Goal: Task Accomplishment & Management: Complete application form

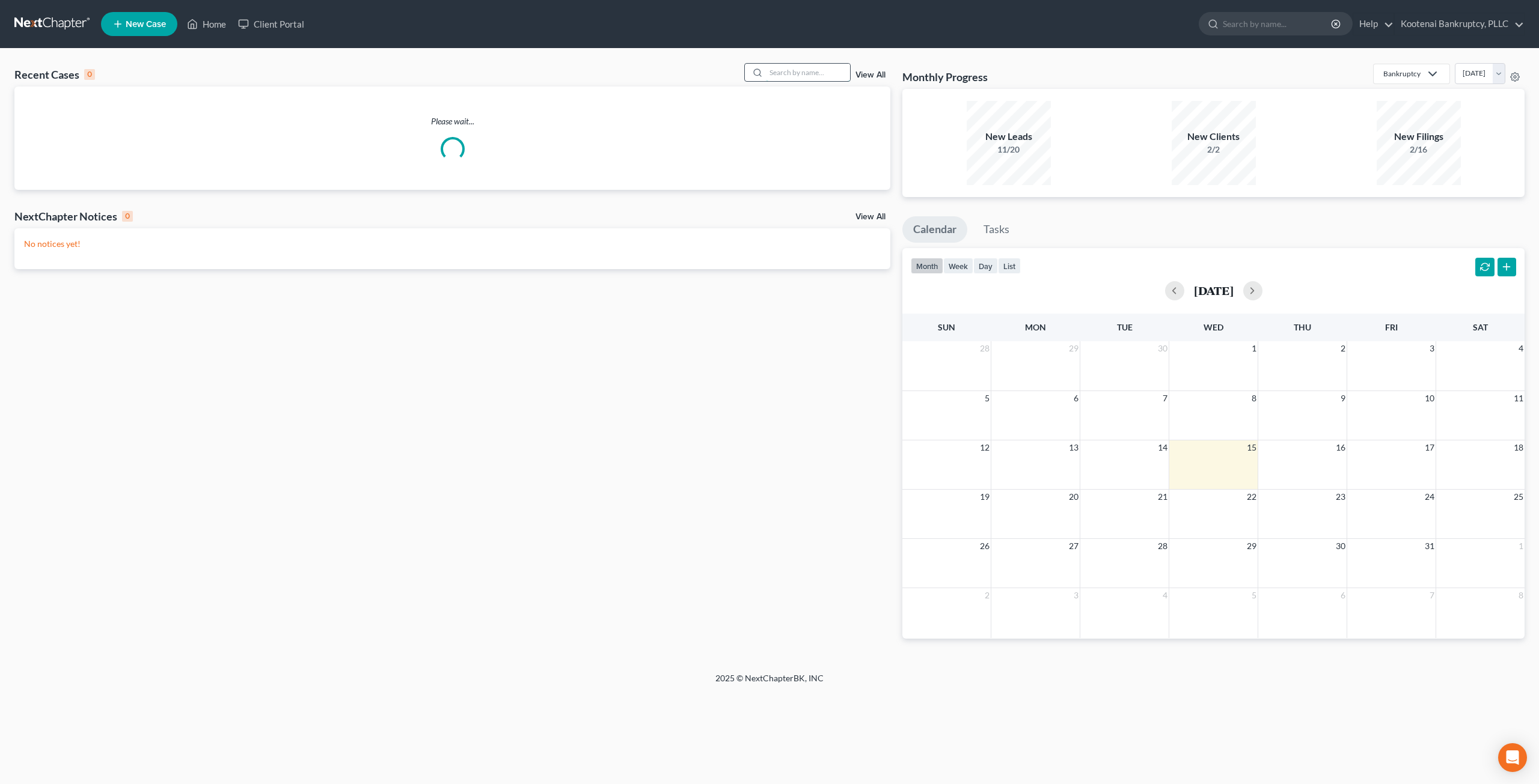
click at [811, 77] on input "search" at bounding box center [808, 72] width 84 height 17
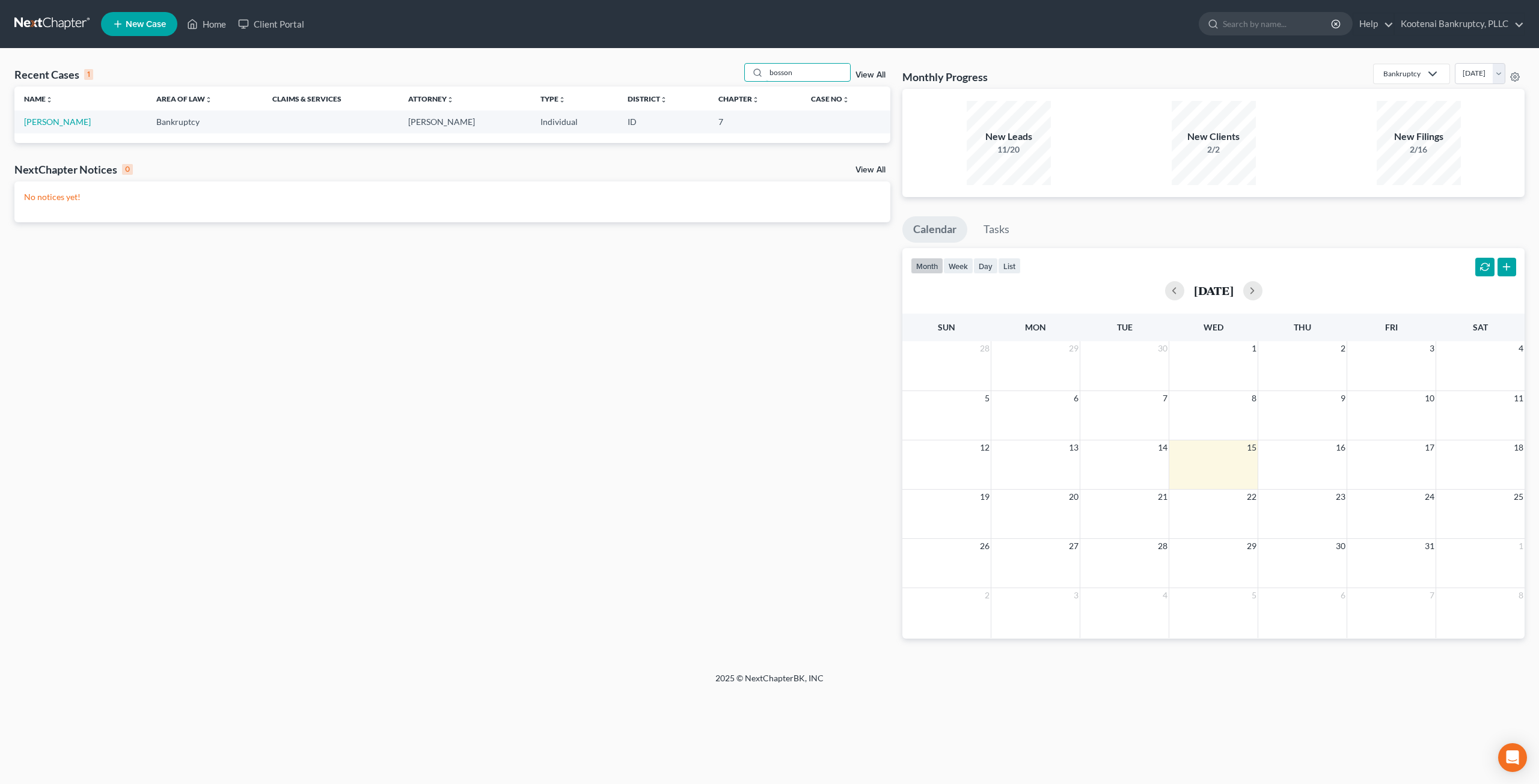
type input "bosson"
drag, startPoint x: 100, startPoint y: 134, endPoint x: 65, endPoint y: 115, distance: 39.8
click at [65, 115] on td "[PERSON_NAME]" at bounding box center [80, 122] width 132 height 22
click at [65, 121] on link "[PERSON_NAME]" at bounding box center [57, 122] width 67 height 11
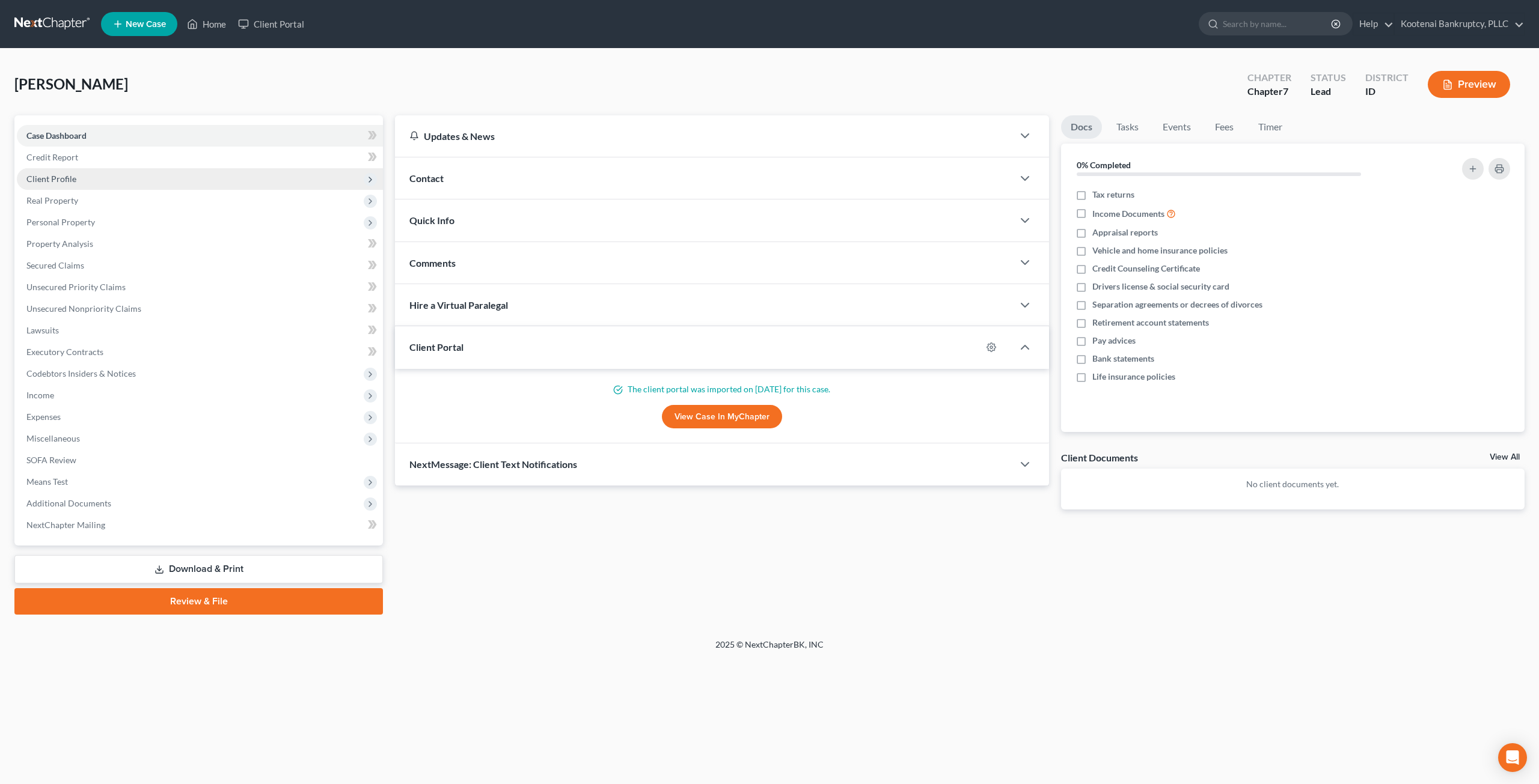
click at [134, 182] on span "Client Profile" at bounding box center [200, 179] width 366 height 22
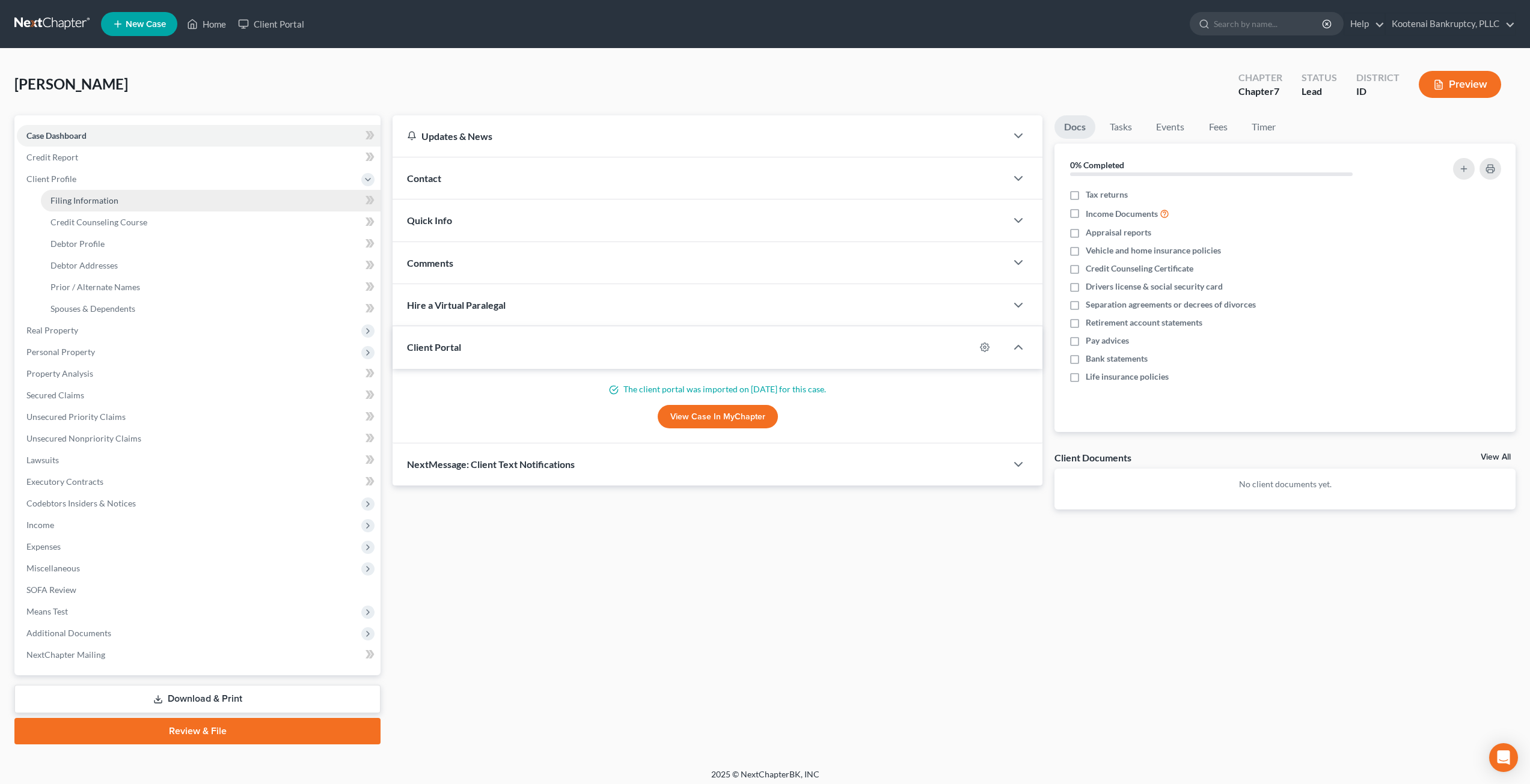
click at [135, 200] on link "Filing Information" at bounding box center [210, 200] width 339 height 22
select select "1"
select select "0"
select select "13"
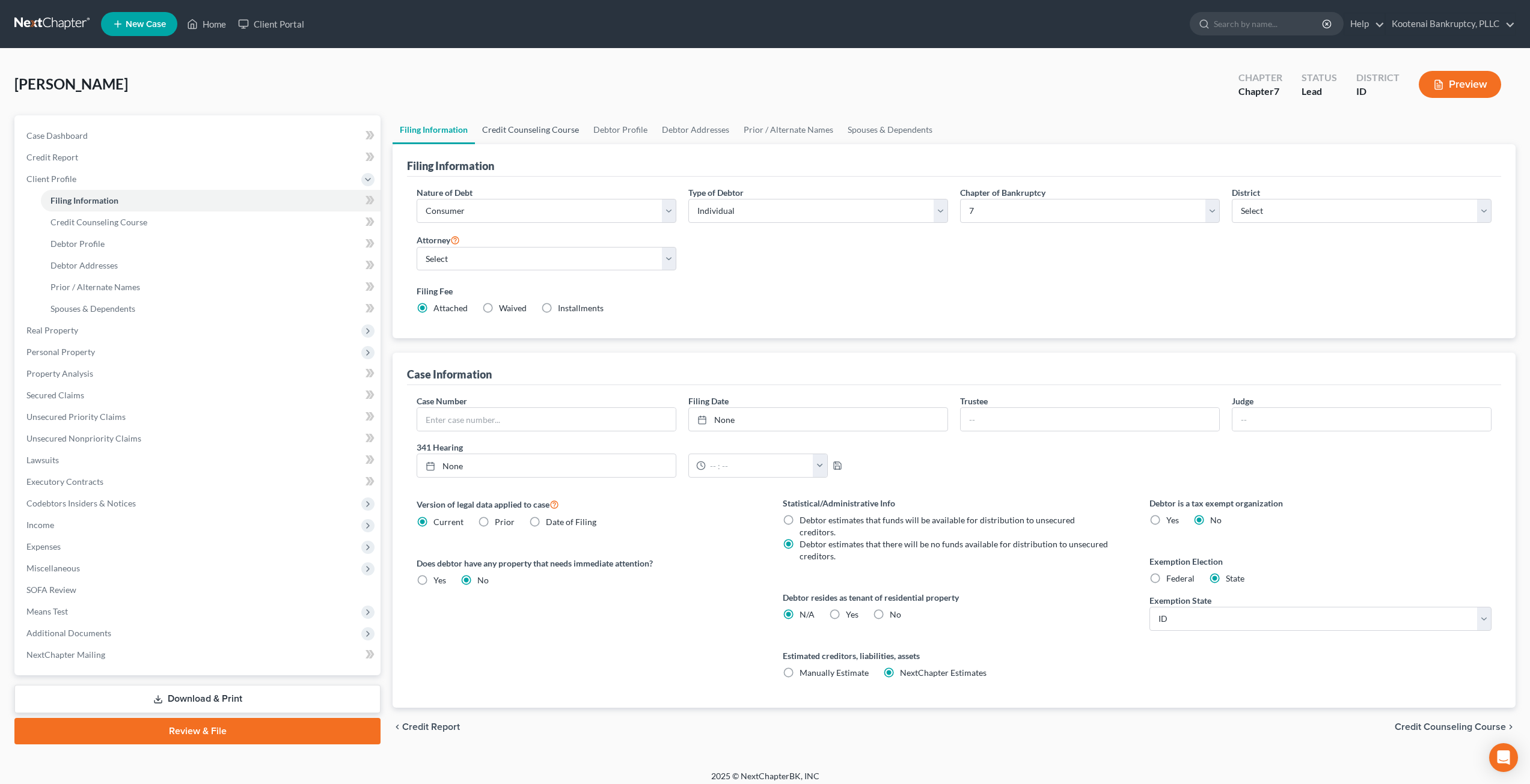
click at [530, 130] on link "Credit Counseling Course" at bounding box center [531, 130] width 111 height 29
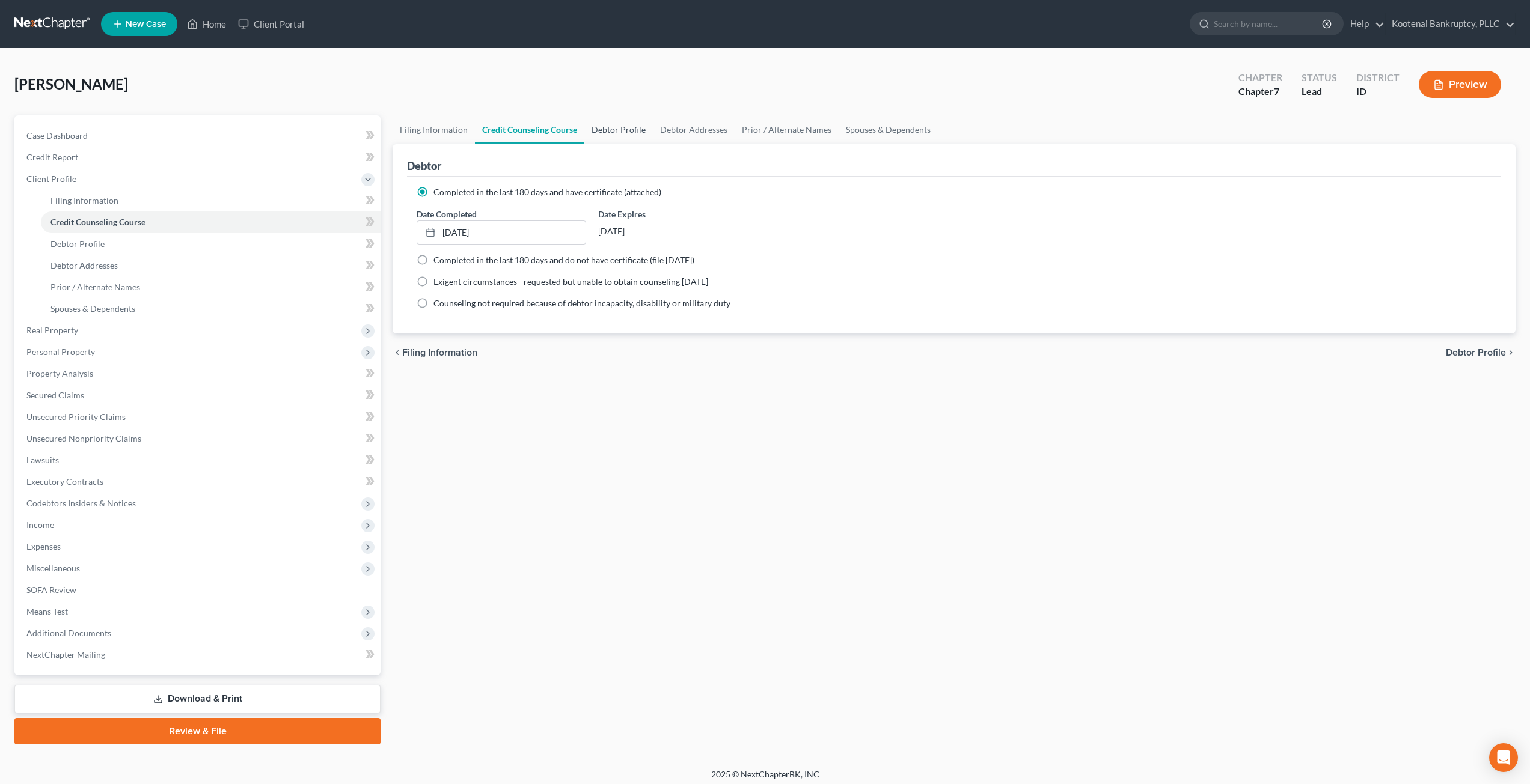
click at [614, 126] on link "Debtor Profile" at bounding box center [619, 130] width 69 height 29
select select "2"
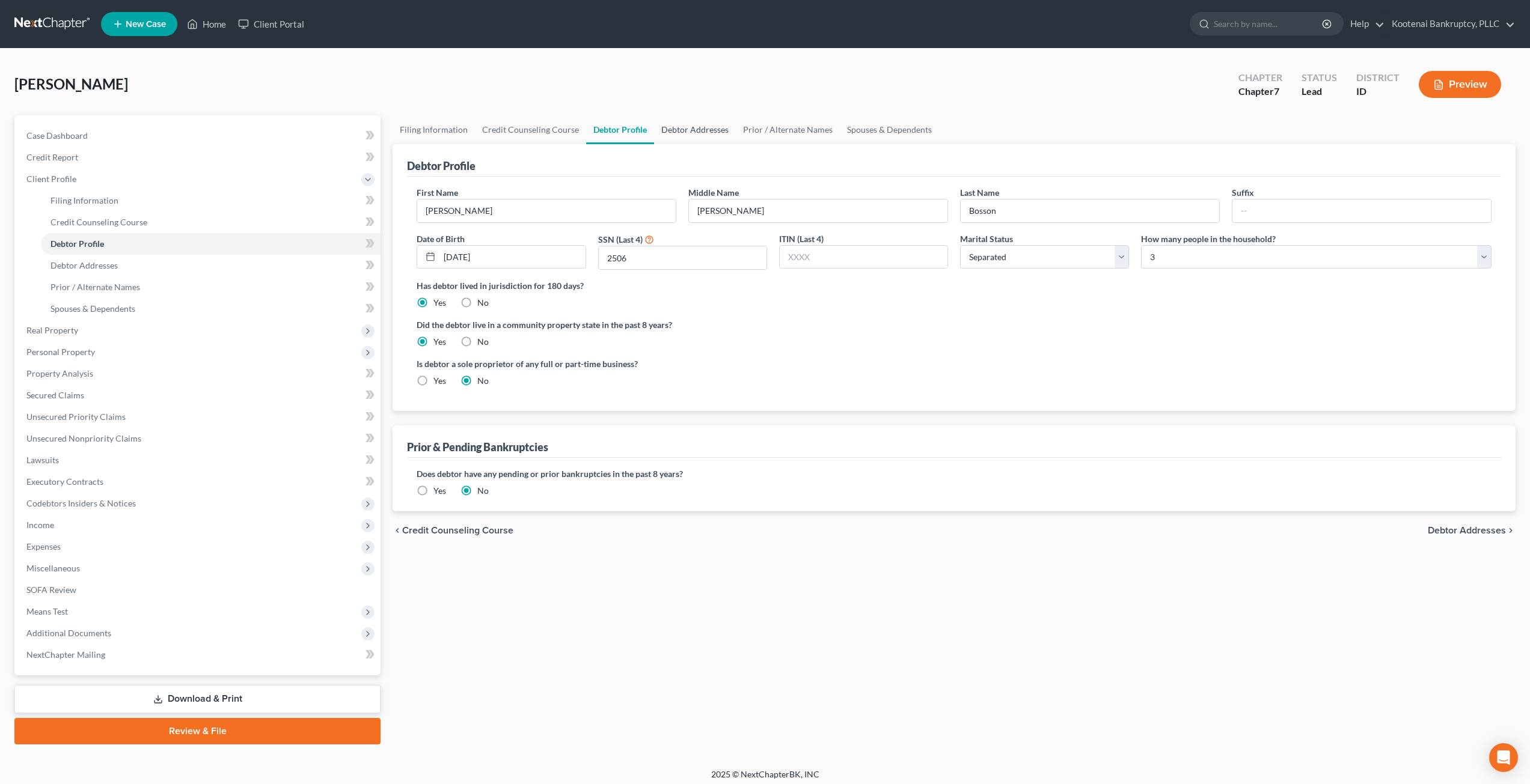
click at [696, 126] on link "Debtor Addresses" at bounding box center [695, 130] width 82 height 29
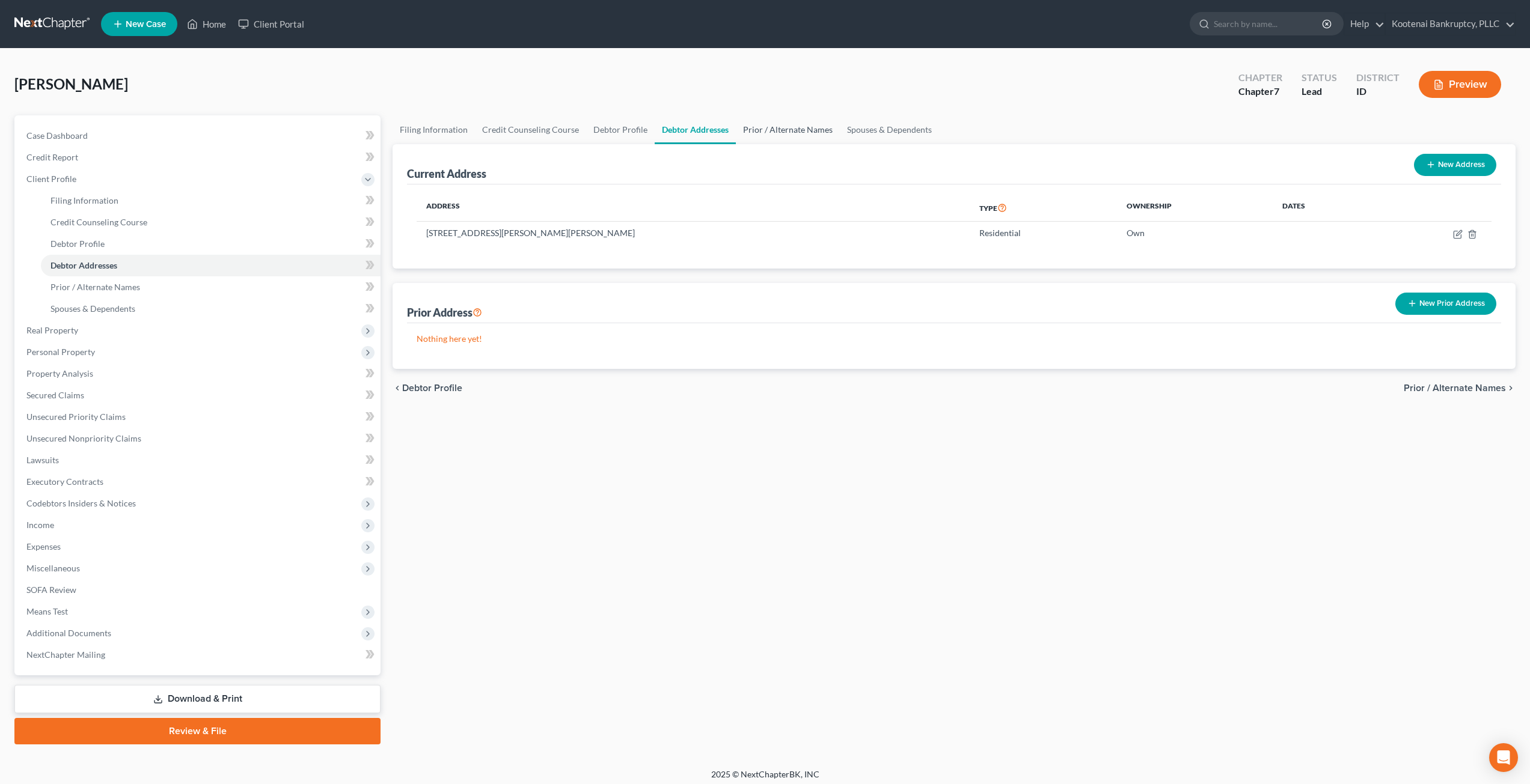
click at [780, 126] on link "Prior / Alternate Names" at bounding box center [788, 130] width 104 height 29
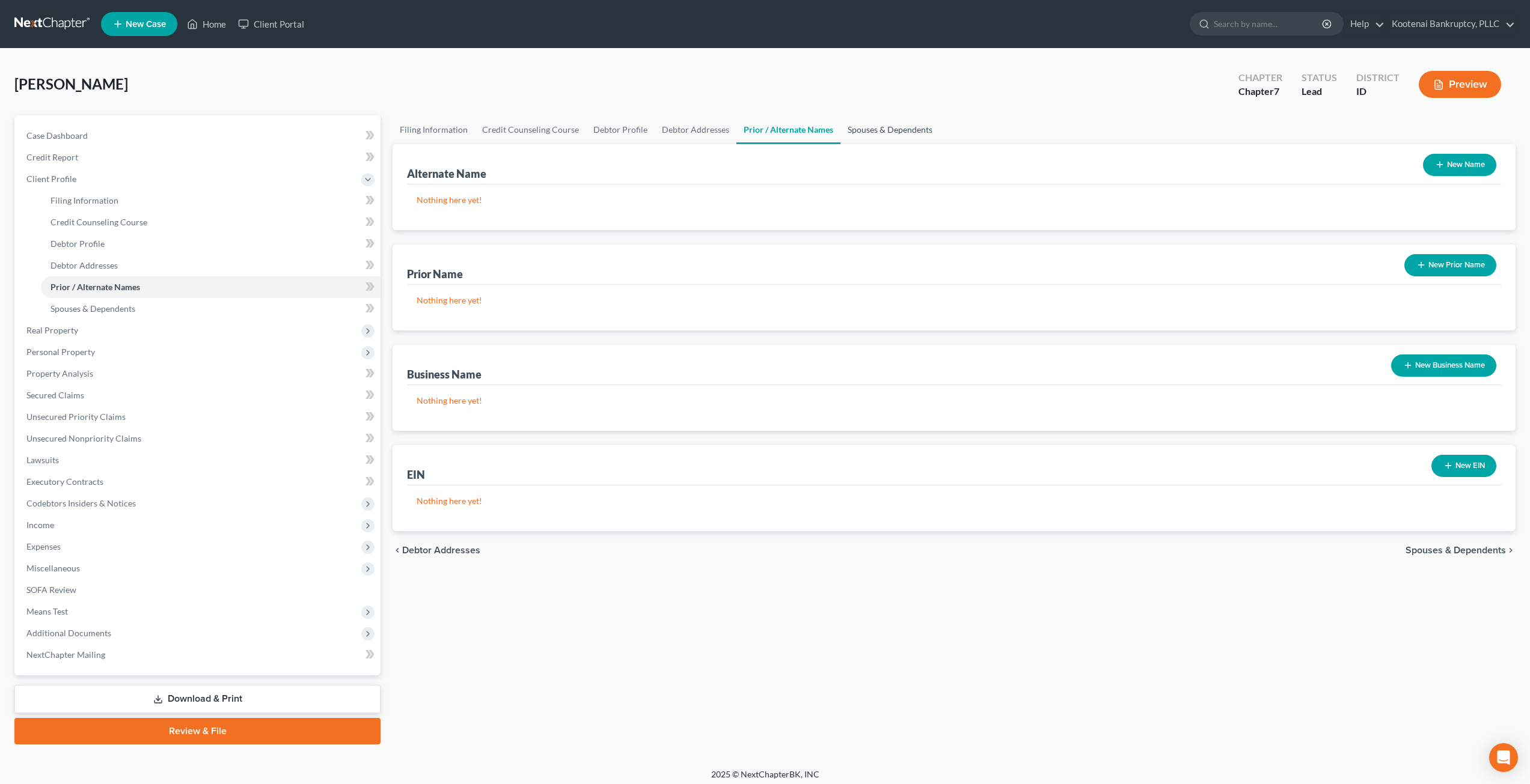
click at [893, 126] on link "Spouses & Dependents" at bounding box center [890, 130] width 99 height 29
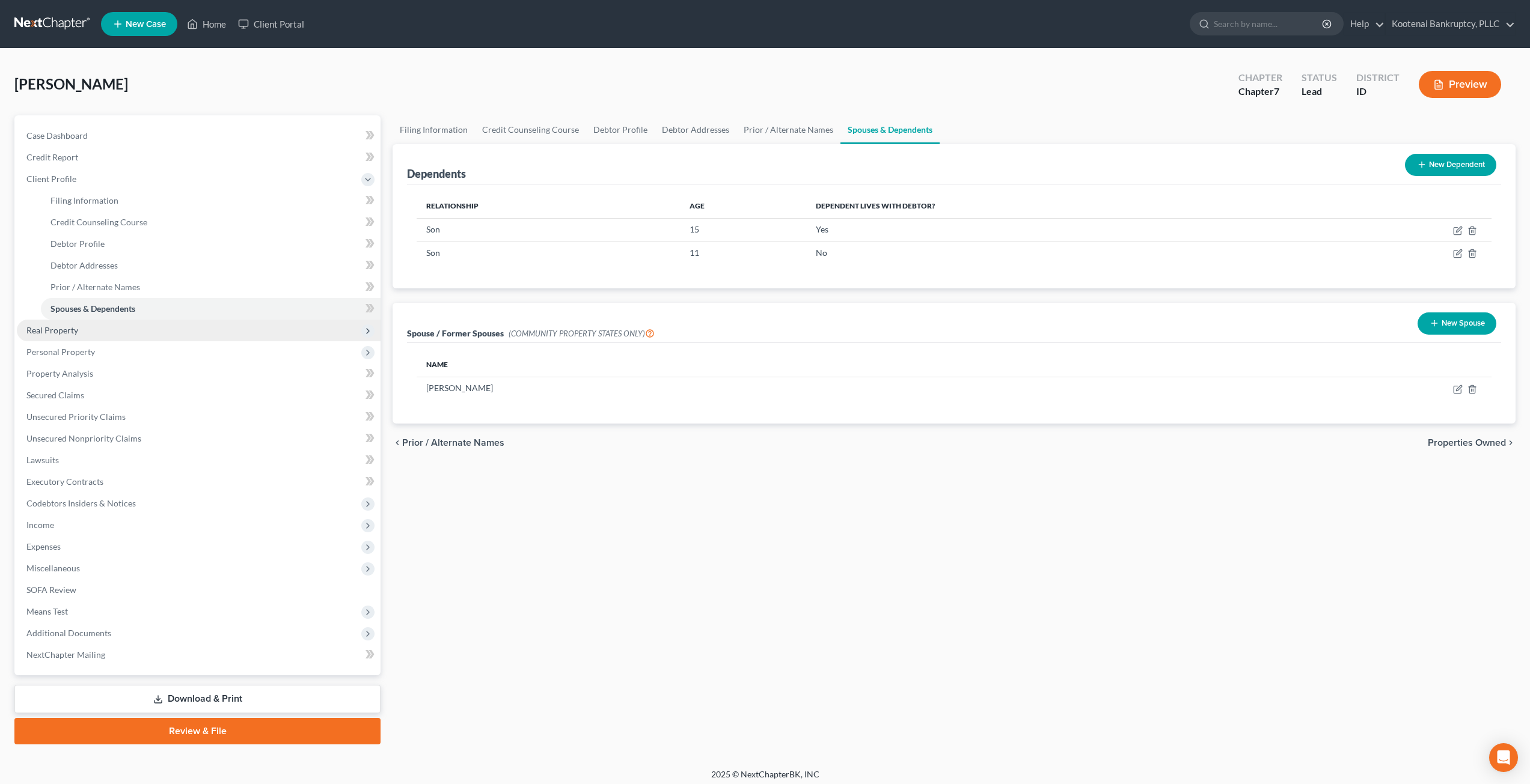
click at [131, 337] on span "Real Property" at bounding box center [199, 330] width 364 height 22
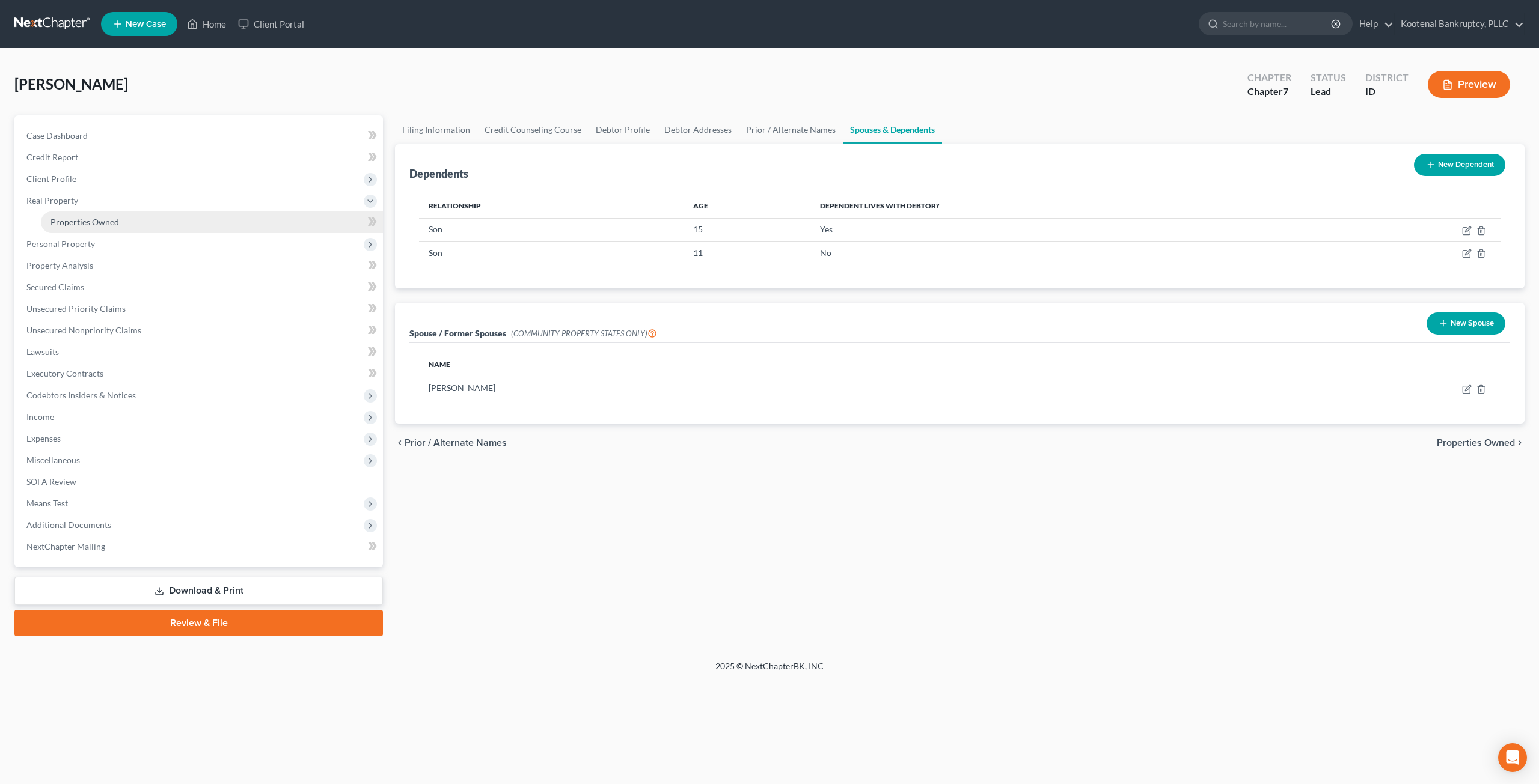
click at [152, 225] on link "Properties Owned" at bounding box center [212, 222] width 342 height 22
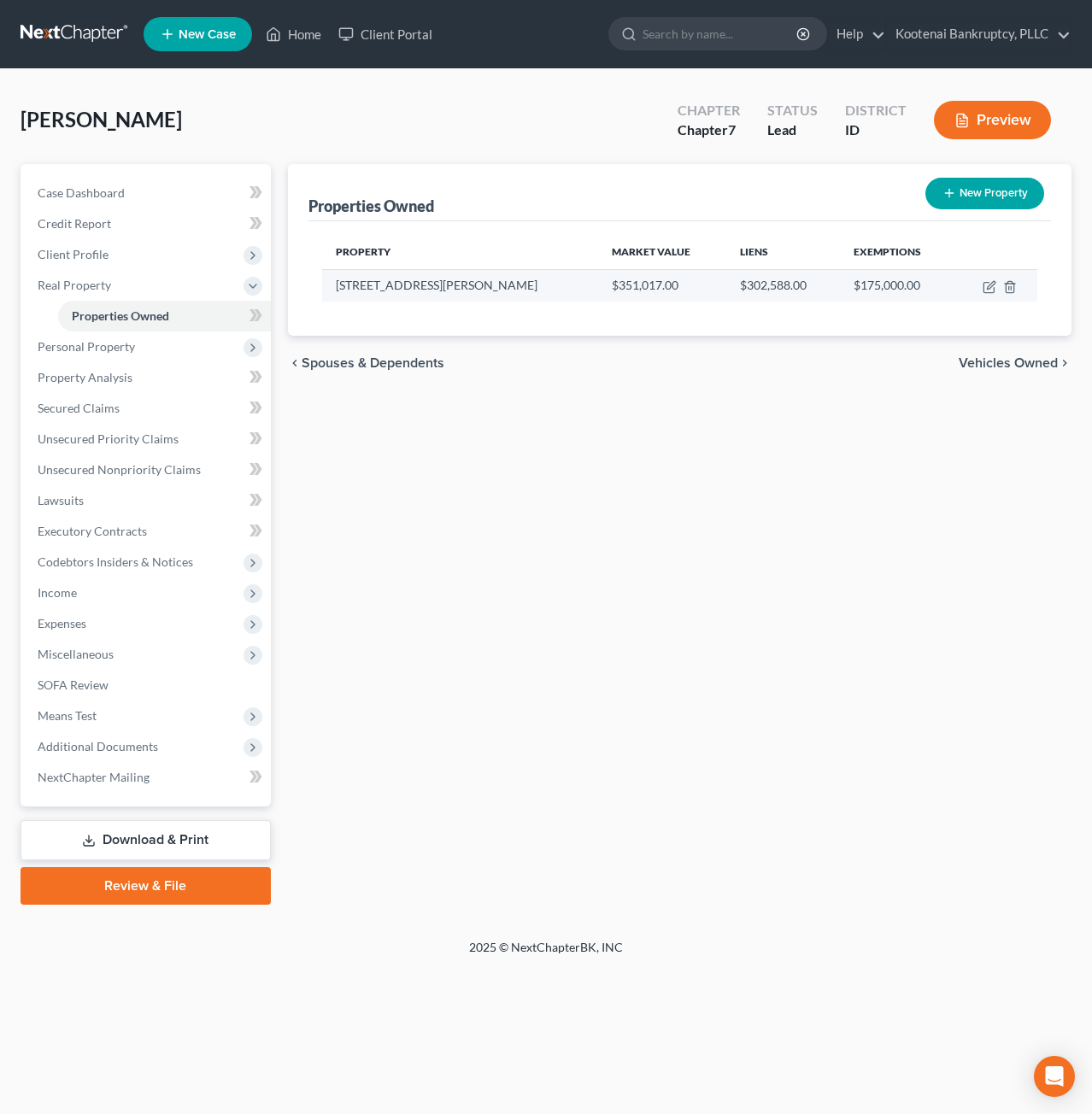
click at [979, 289] on td at bounding box center [996, 285] width 82 height 33
click at [984, 289] on icon "button" at bounding box center [988, 288] width 10 height 10
select select "13"
select select "0"
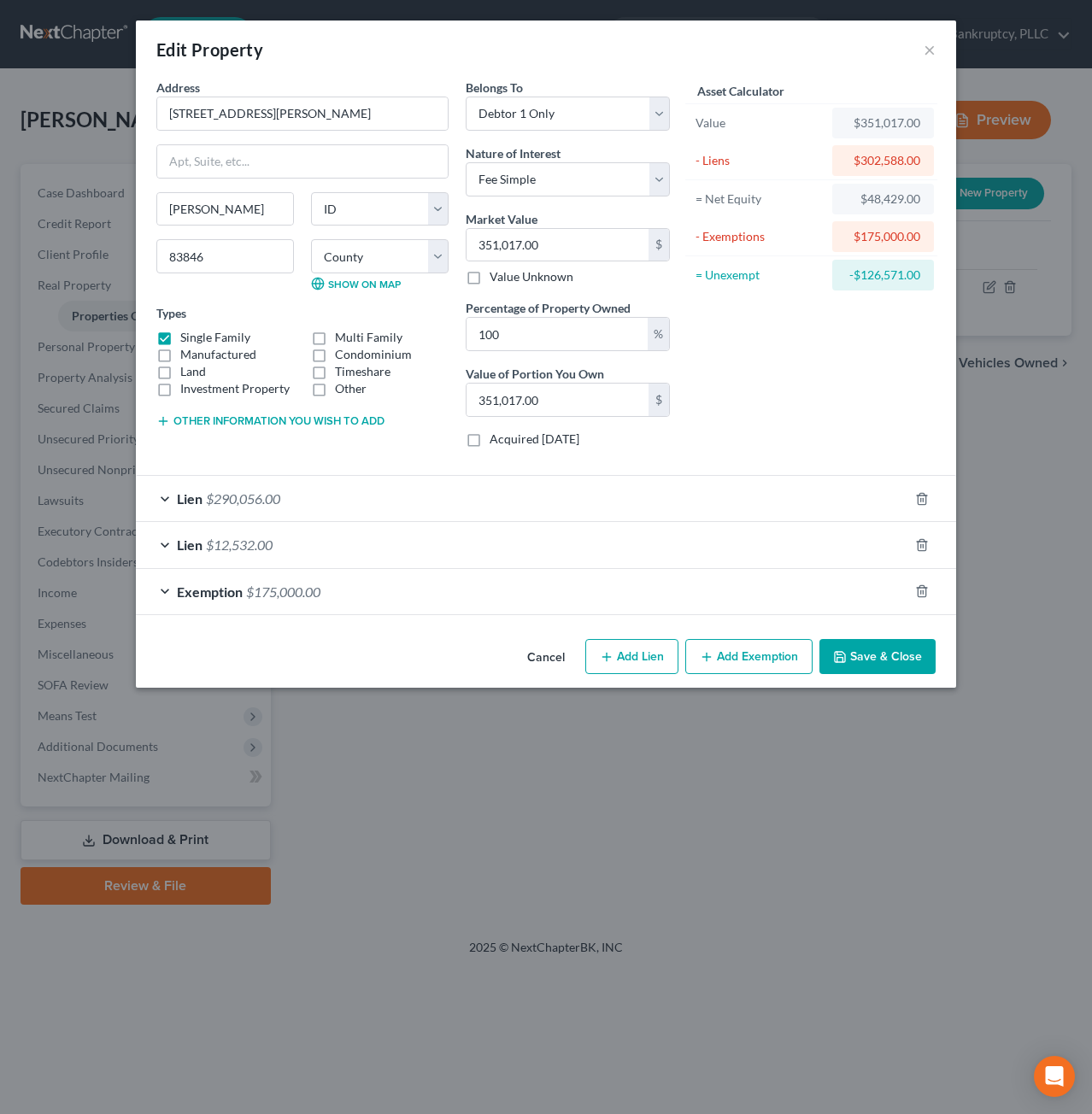
click at [545, 661] on button "Cancel" at bounding box center [545, 658] width 65 height 34
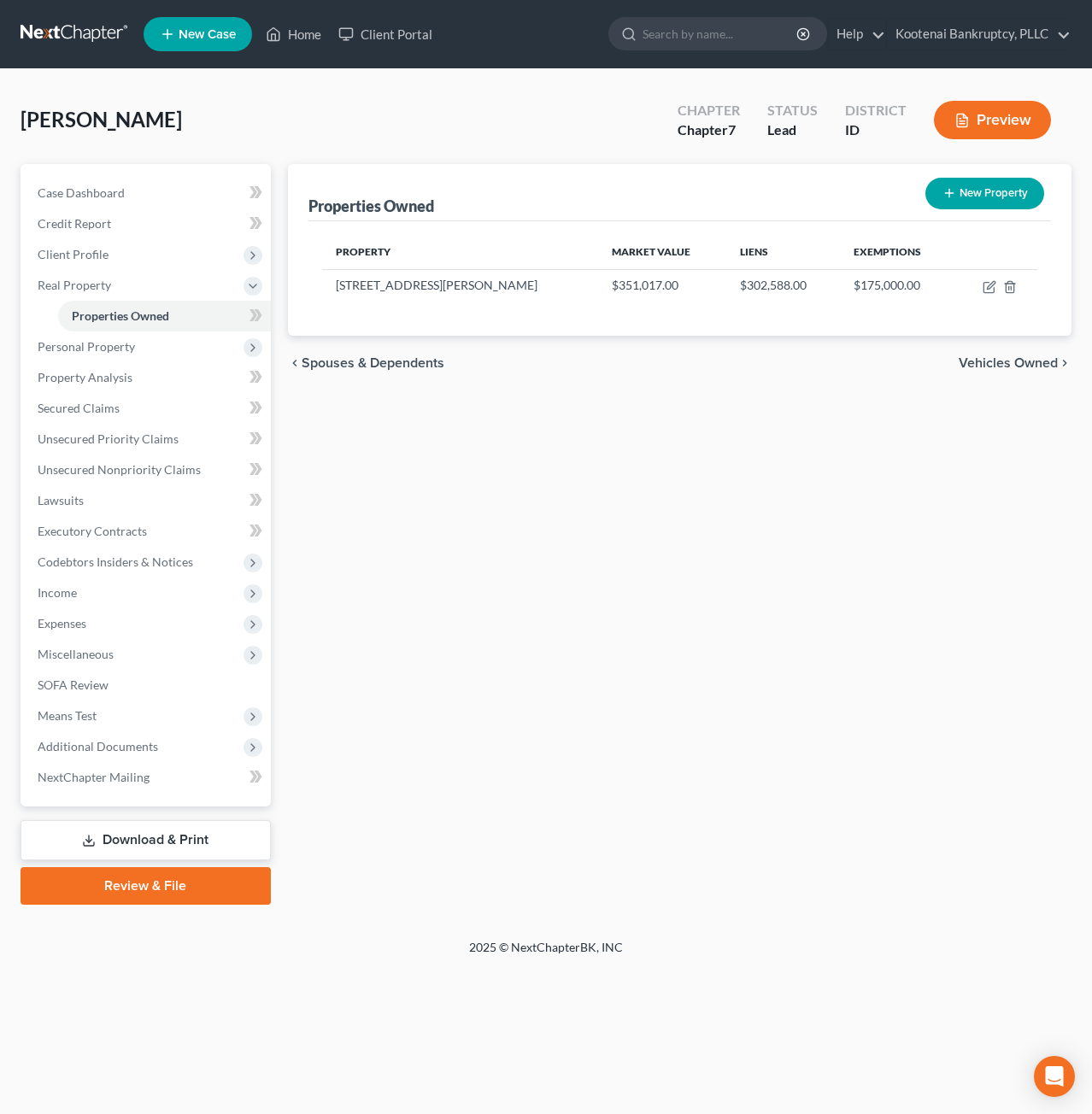
drag, startPoint x: 688, startPoint y: 599, endPoint x: 560, endPoint y: 530, distance: 145.4
click at [685, 598] on div "Properties Owned New Property Property Market Value Liens Exemptions [STREET_AD…" at bounding box center [680, 534] width 802 height 741
click at [128, 348] on span "Personal Property" at bounding box center [86, 347] width 97 height 15
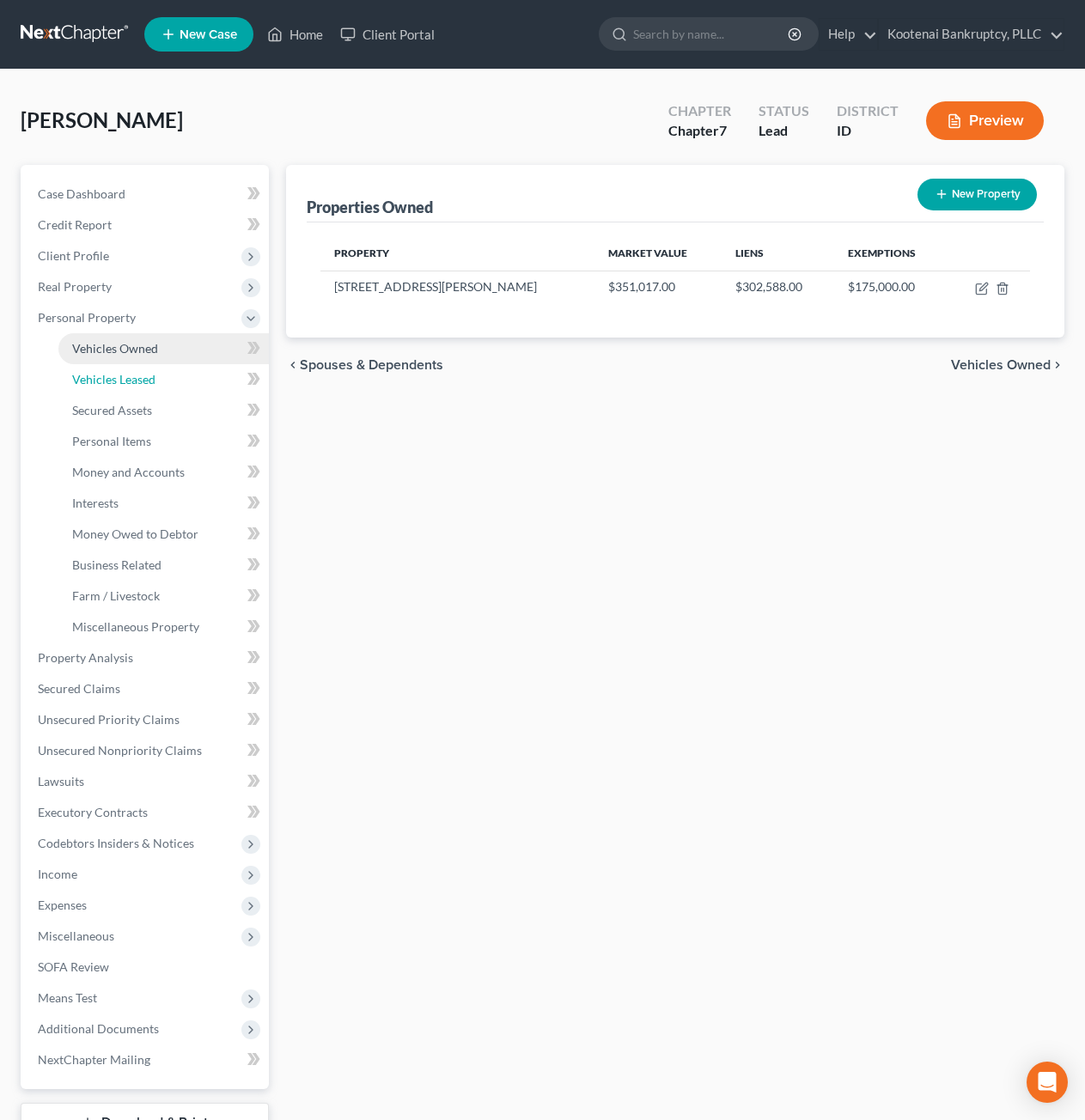
click at [129, 368] on link "Vehicles Leased" at bounding box center [163, 380] width 210 height 31
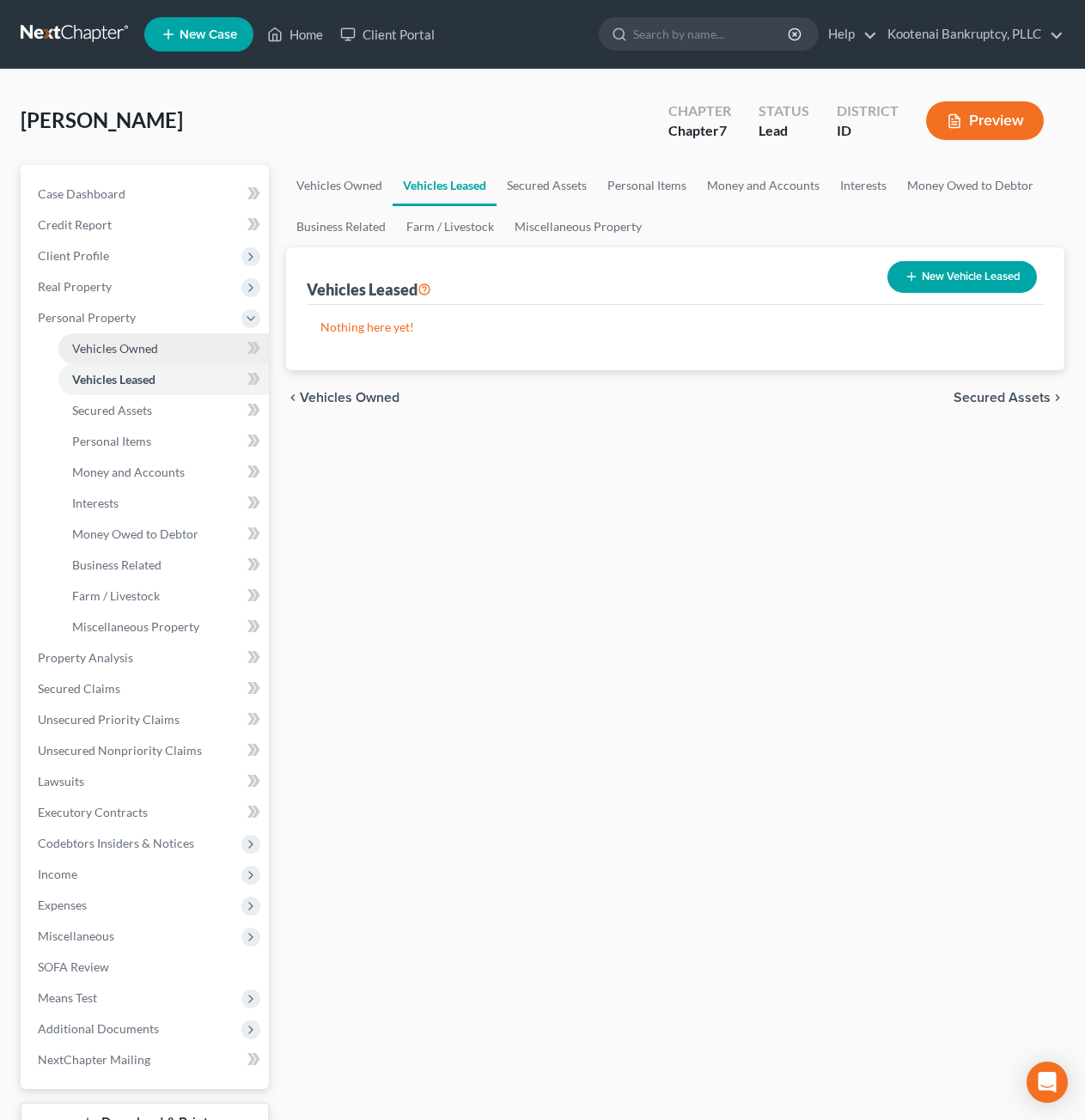
click at [129, 347] on span "Vehicles Owned" at bounding box center [115, 349] width 86 height 15
